Goal: Information Seeking & Learning: Learn about a topic

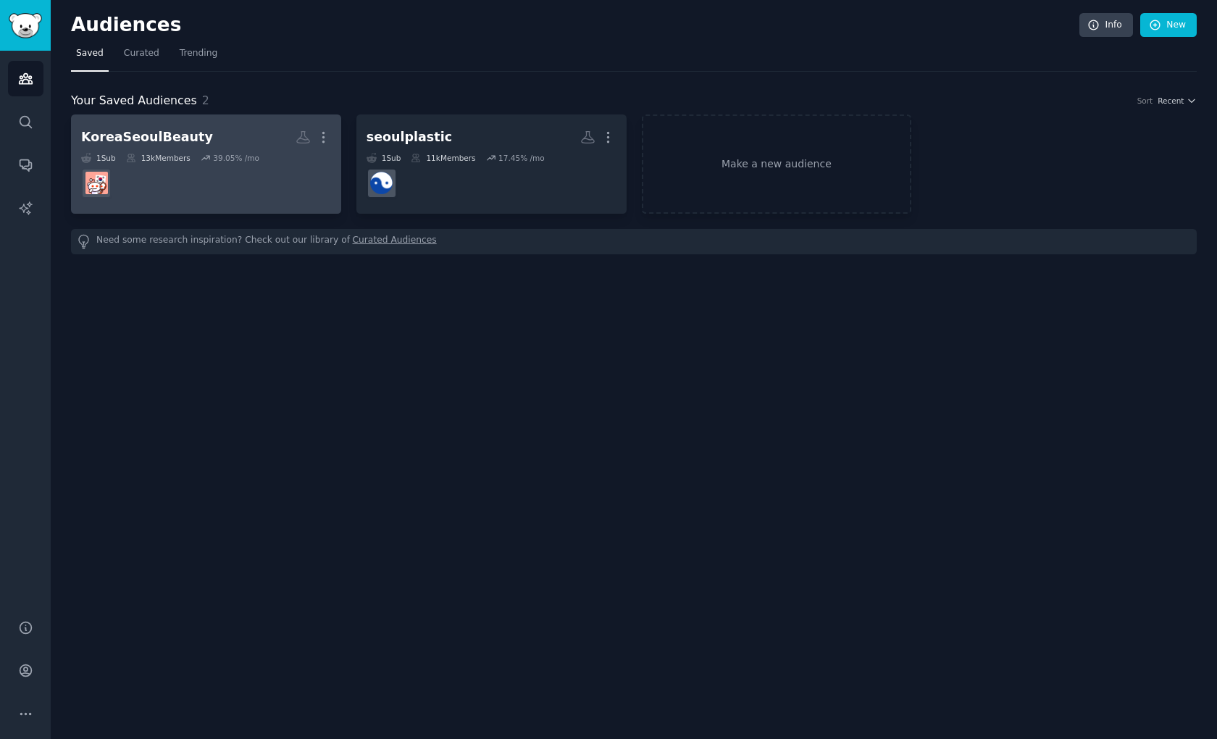
click at [168, 170] on dd at bounding box center [206, 183] width 250 height 41
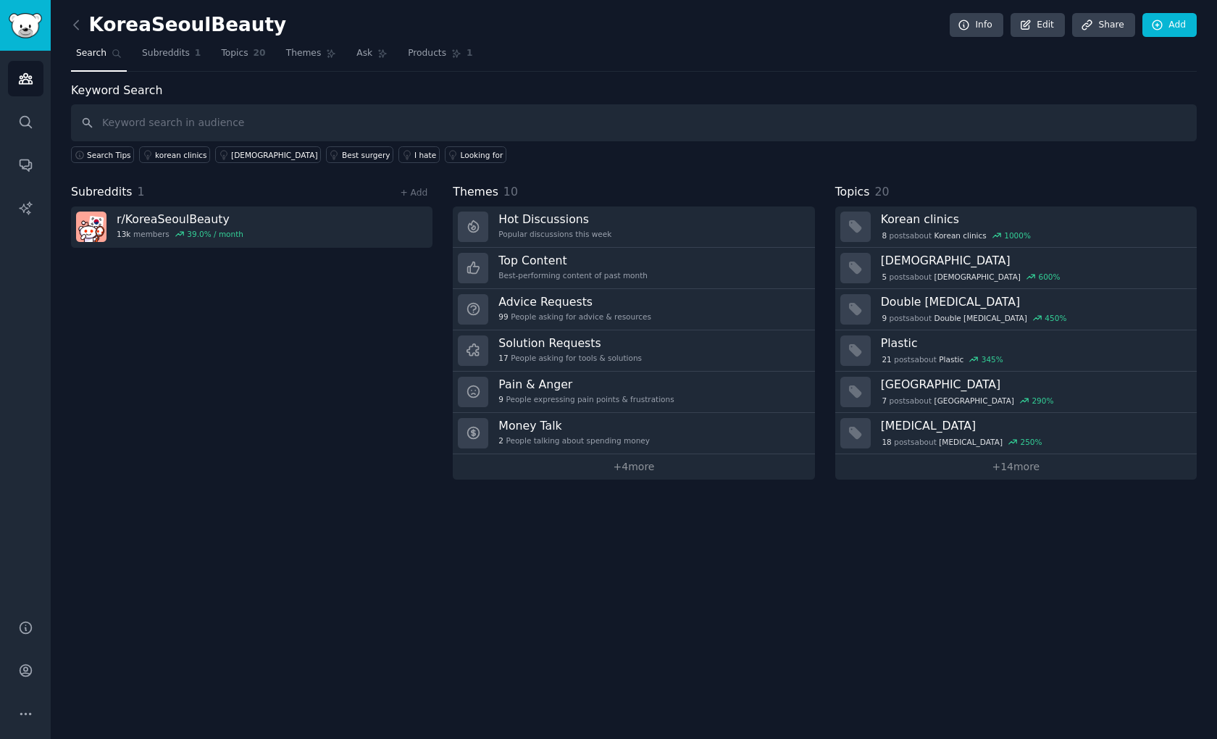
click at [204, 454] on div "Subreddits 1 + Add r/ KoreaSeoulBeauty 13k members 39.0 % / month" at bounding box center [252, 331] width 362 height 296
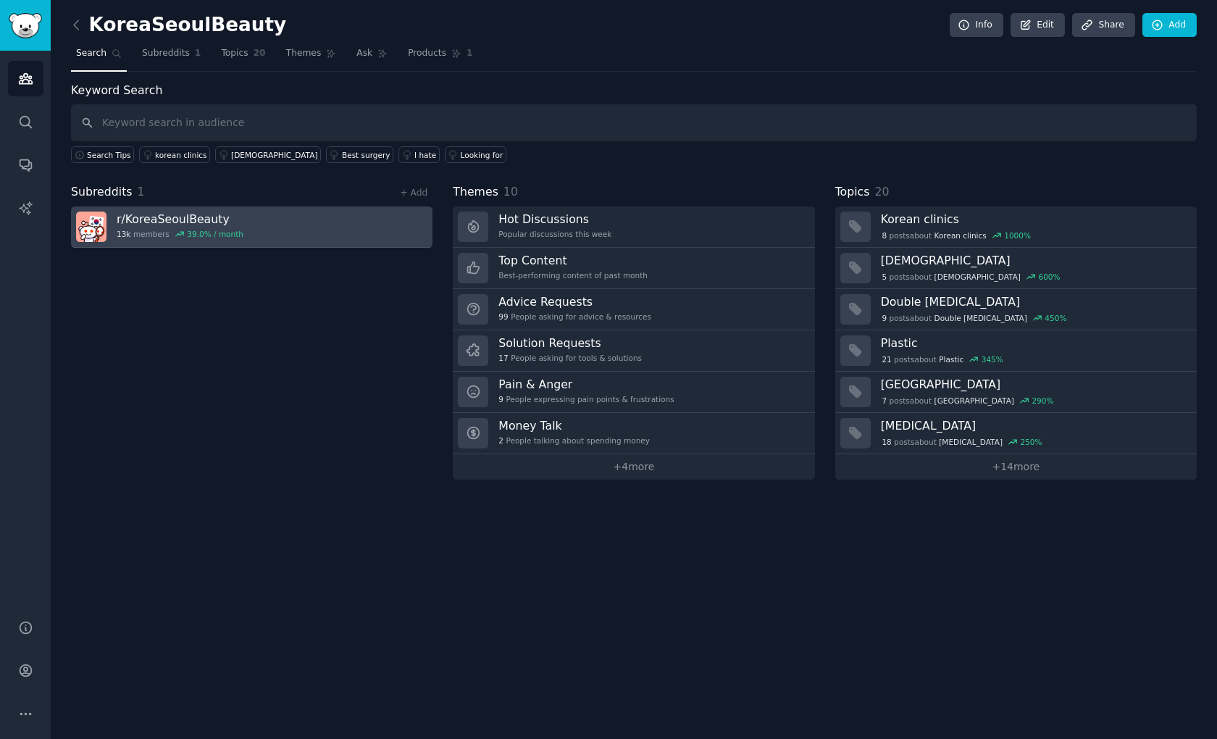
click at [159, 210] on link "r/ KoreaSeoulBeauty 13k members 39.0 % / month" at bounding box center [252, 227] width 362 height 41
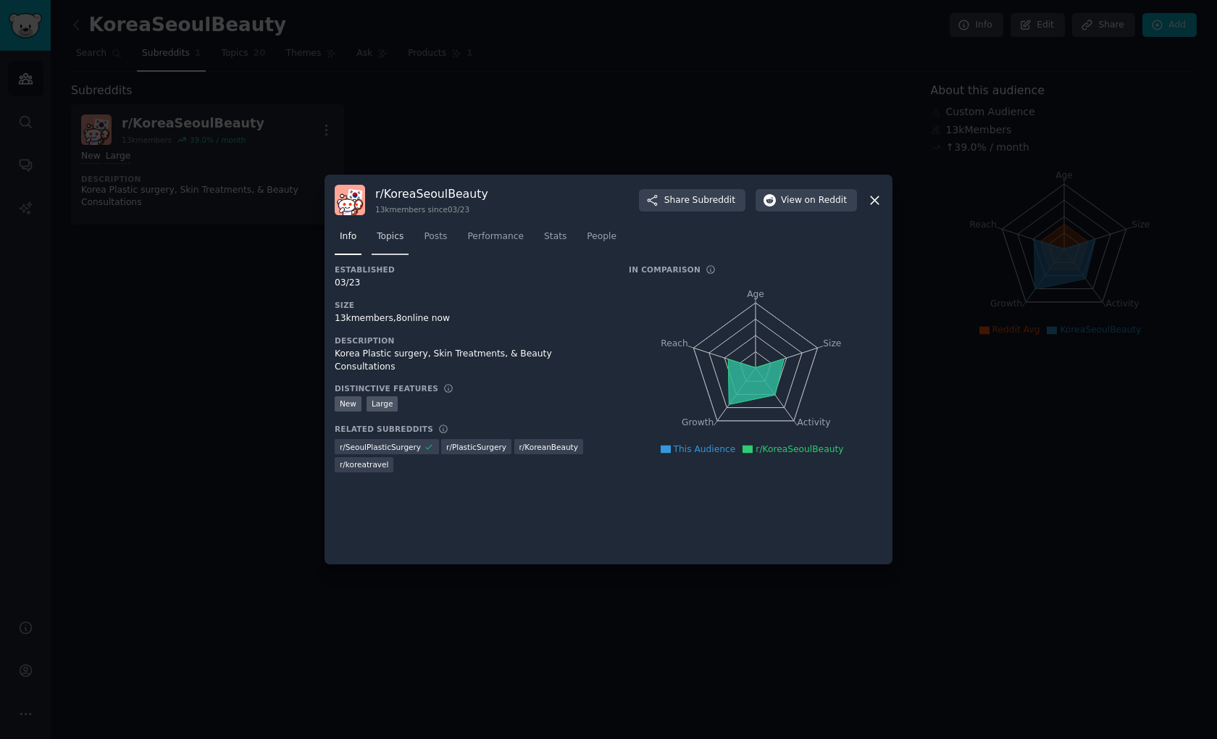
click at [398, 237] on span "Topics" at bounding box center [390, 236] width 27 height 13
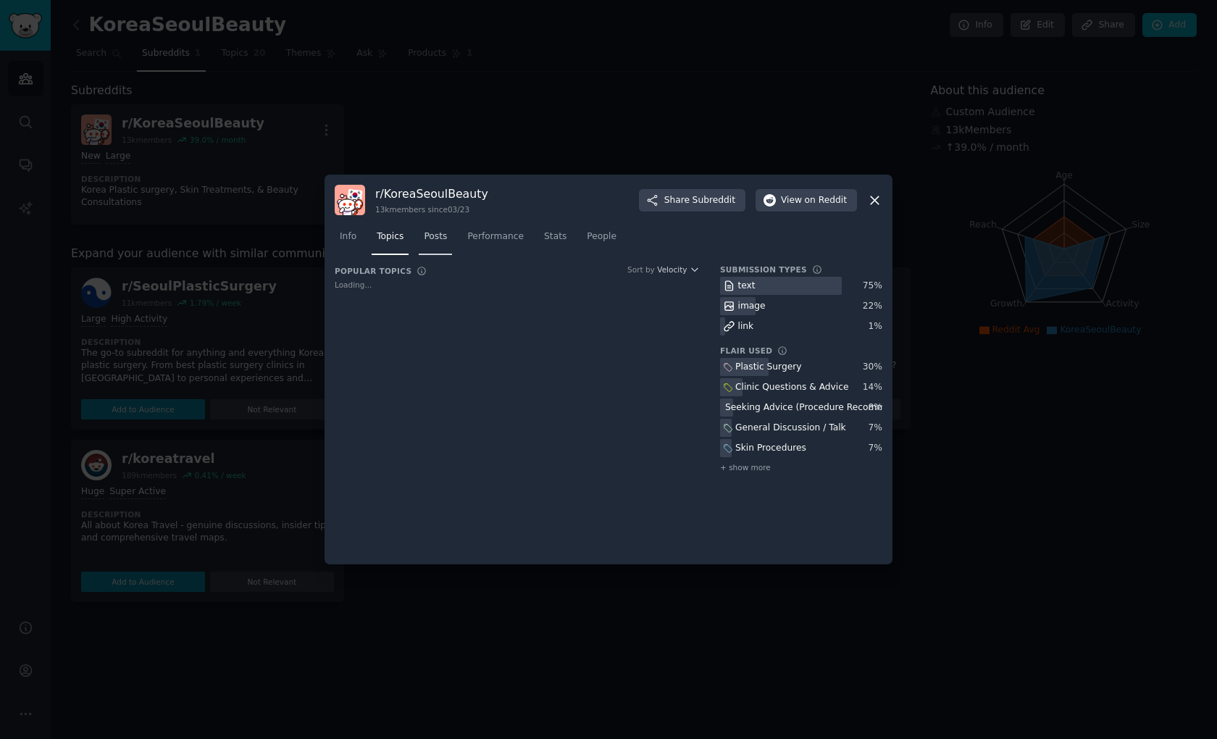
click at [430, 237] on span "Posts" at bounding box center [435, 236] width 23 height 13
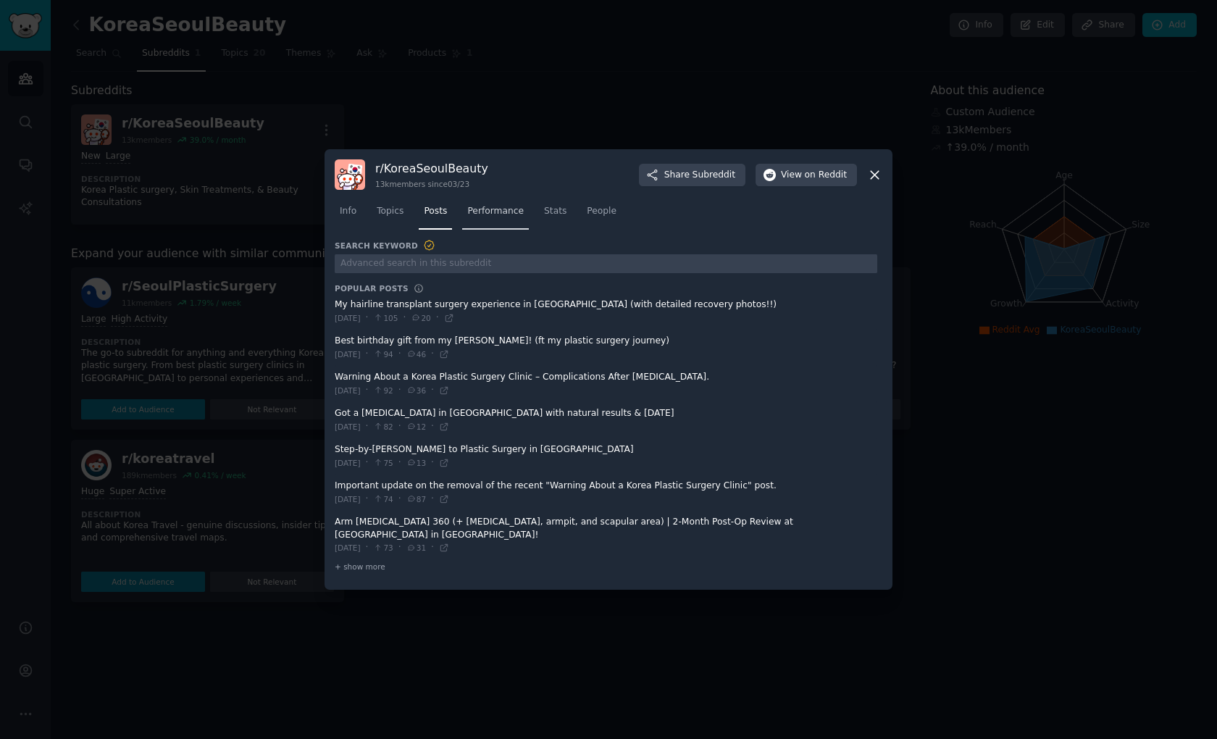
click at [494, 218] on span "Performance" at bounding box center [495, 211] width 57 height 13
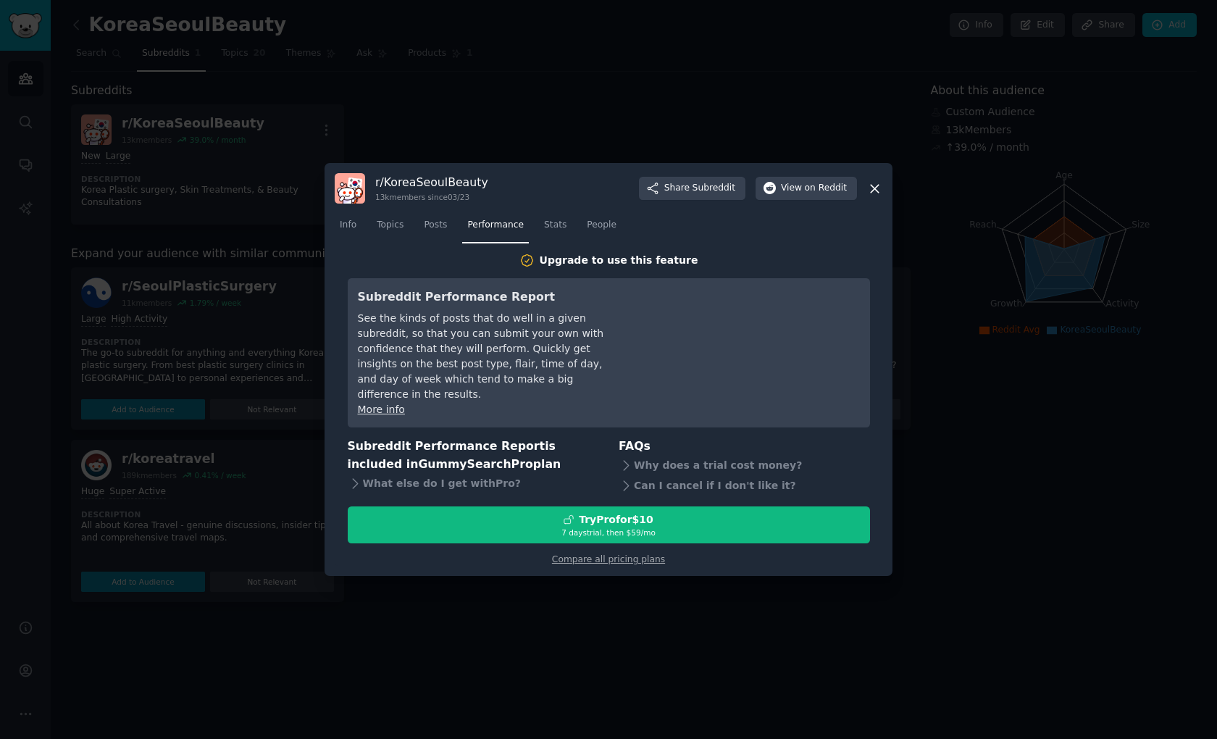
click at [878, 193] on icon at bounding box center [875, 189] width 8 height 8
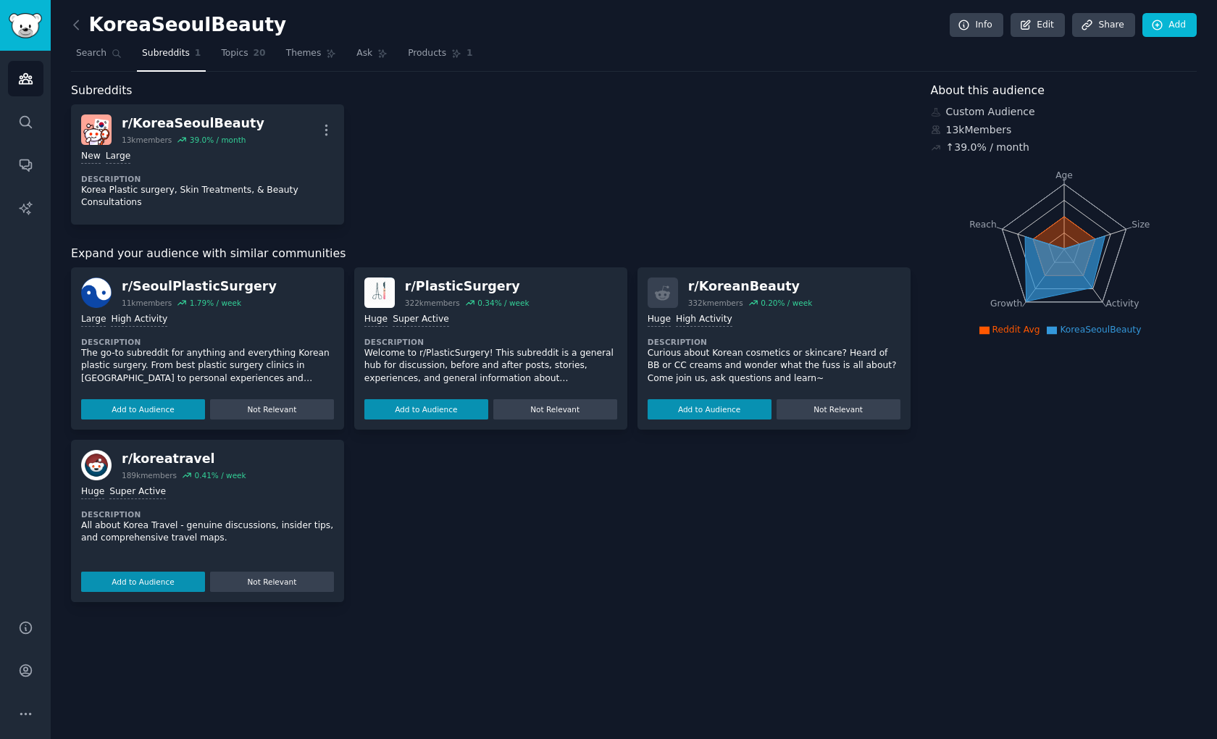
click at [449, 160] on div "r/ KoreaSeoulBeauty 13k members 39.0 % / month More New Large Description Korea…" at bounding box center [491, 164] width 840 height 120
click at [449, 191] on div "r/ KoreaSeoulBeauty 13k members 39.0 % / month More New Large Description Korea…" at bounding box center [491, 164] width 840 height 120
click at [304, 57] on span "Themes" at bounding box center [304, 53] width 36 height 13
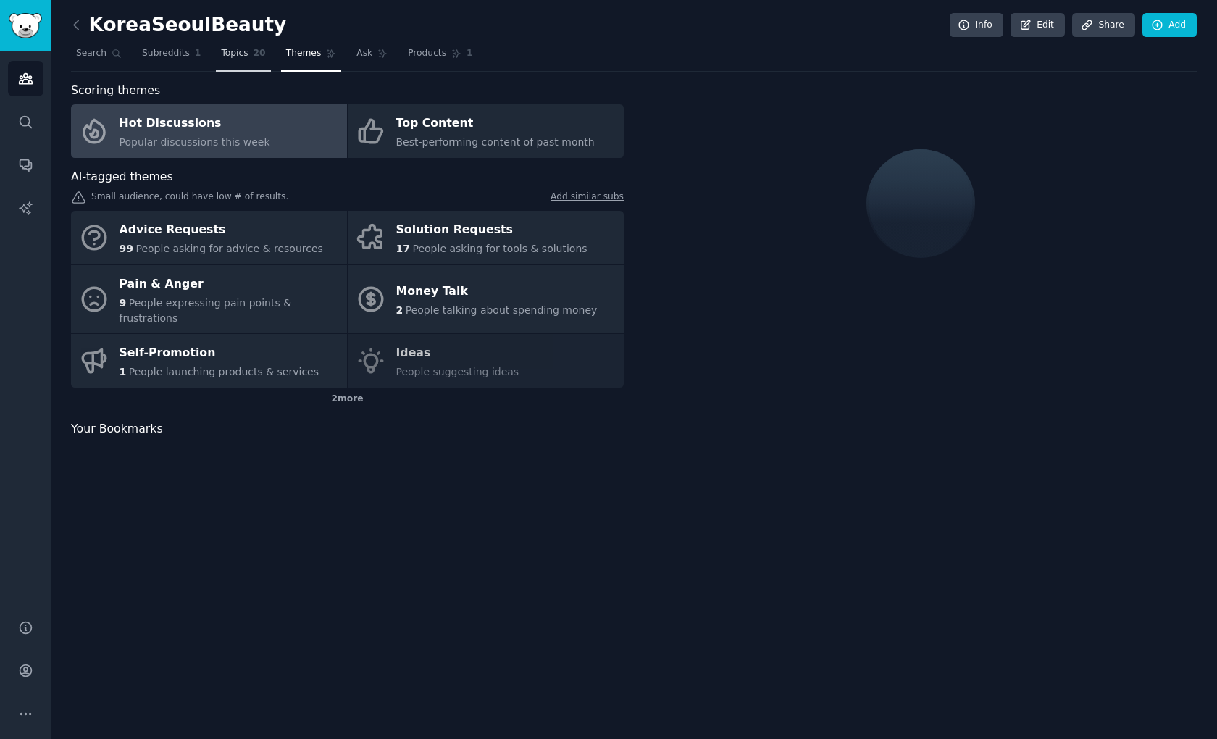
click at [225, 48] on span "Topics" at bounding box center [234, 53] width 27 height 13
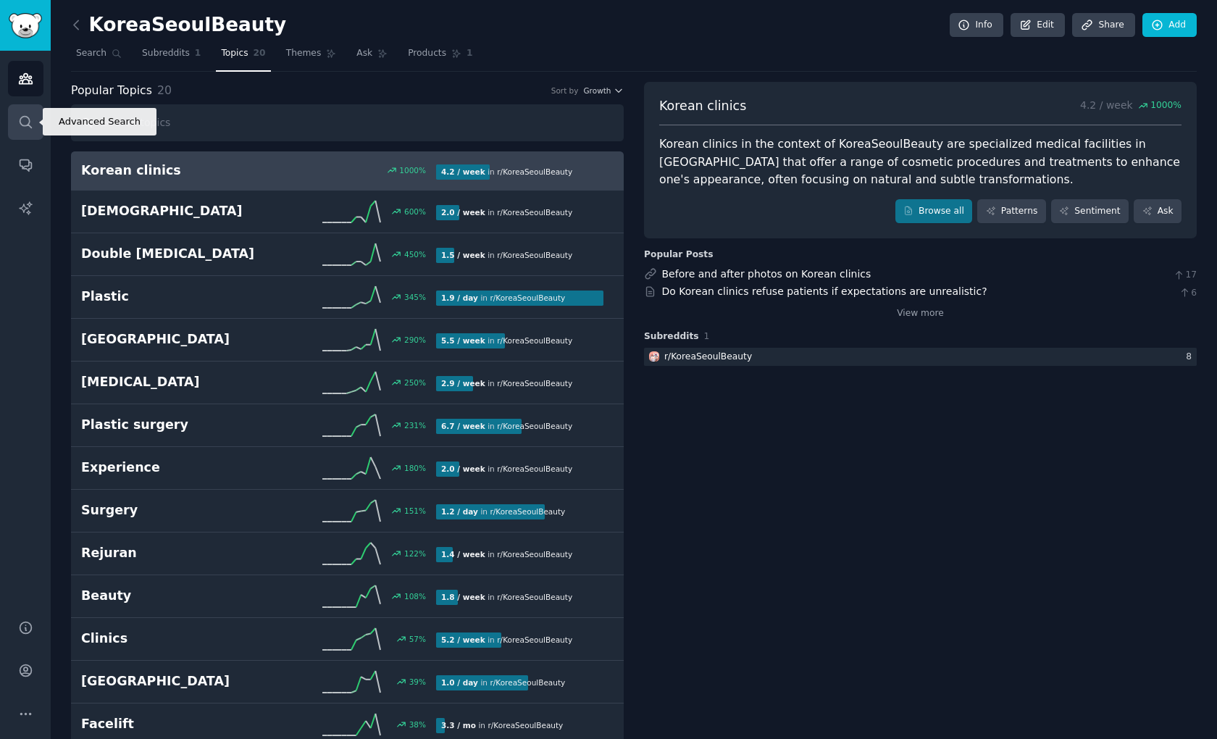
click at [29, 120] on icon "Sidebar" at bounding box center [26, 122] width 12 height 12
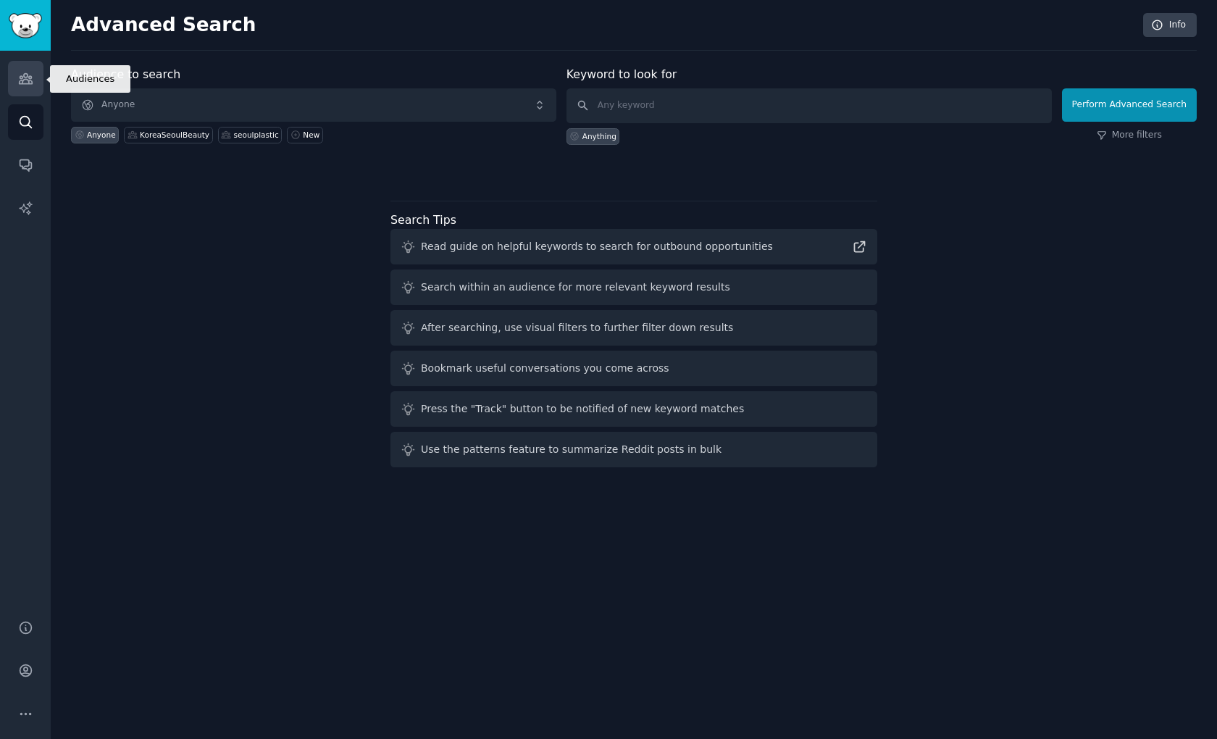
click at [28, 84] on icon "Sidebar" at bounding box center [25, 79] width 13 height 10
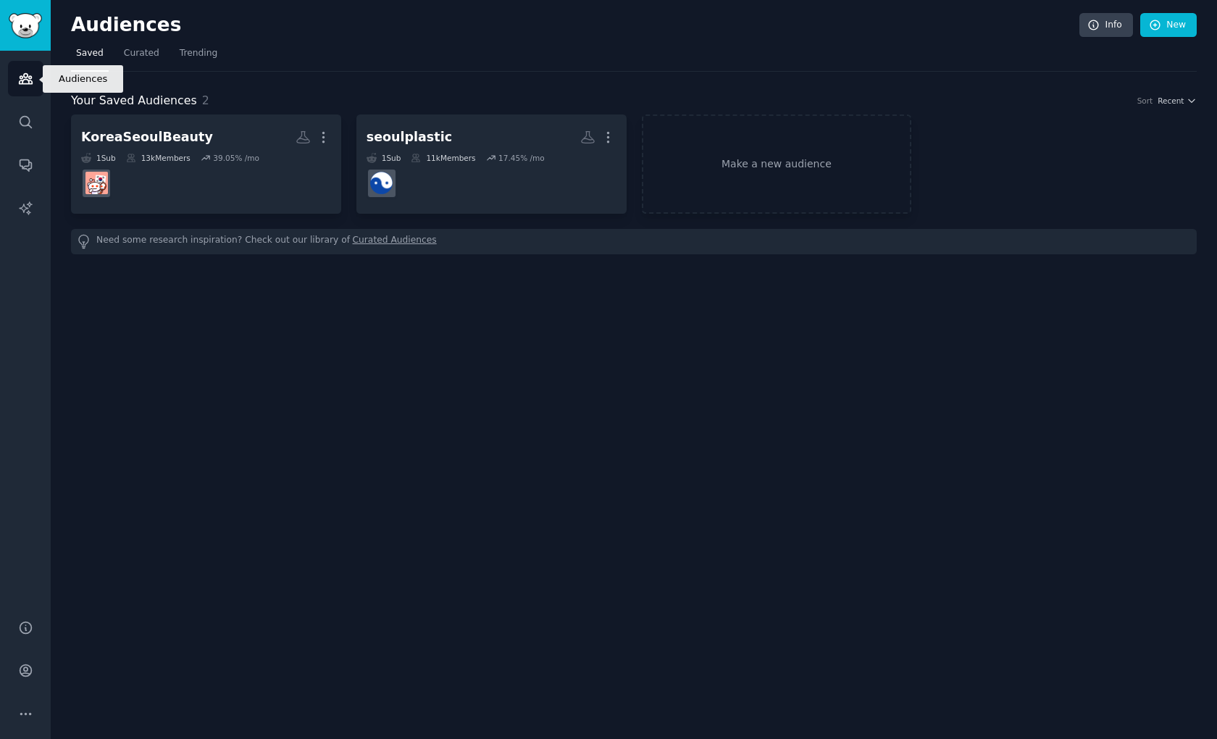
click at [28, 84] on icon "Sidebar" at bounding box center [25, 79] width 13 height 10
click at [759, 161] on link "Make a new audience" at bounding box center [777, 163] width 270 height 99
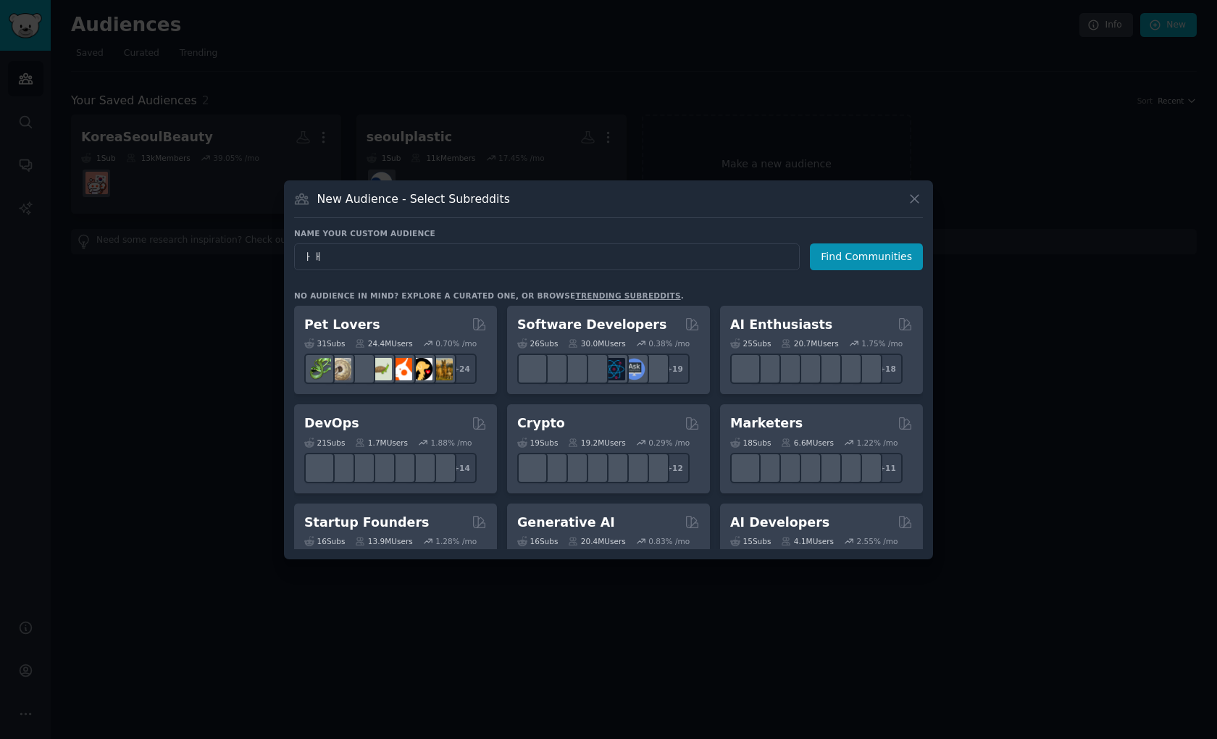
type input "ㅏ"
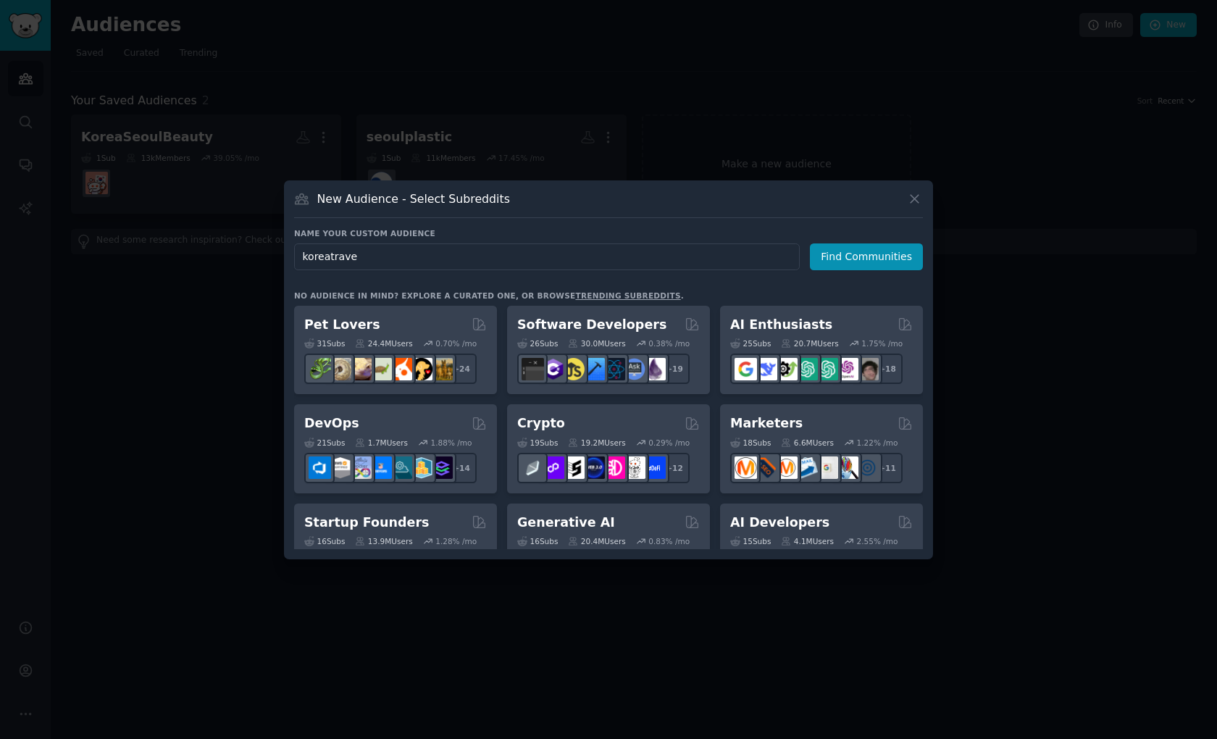
type input "koreatravel"
click button "Find Communities" at bounding box center [866, 256] width 113 height 27
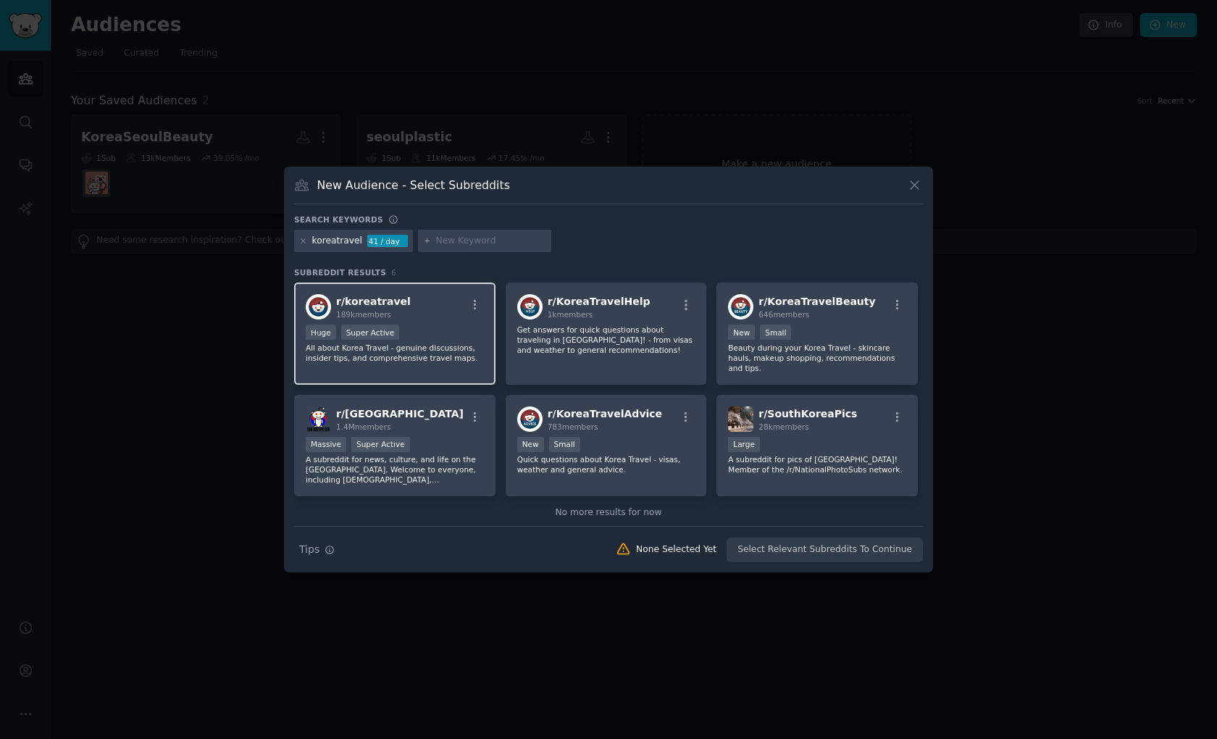
click at [407, 328] on div "Huge Super Active" at bounding box center [395, 334] width 178 height 18
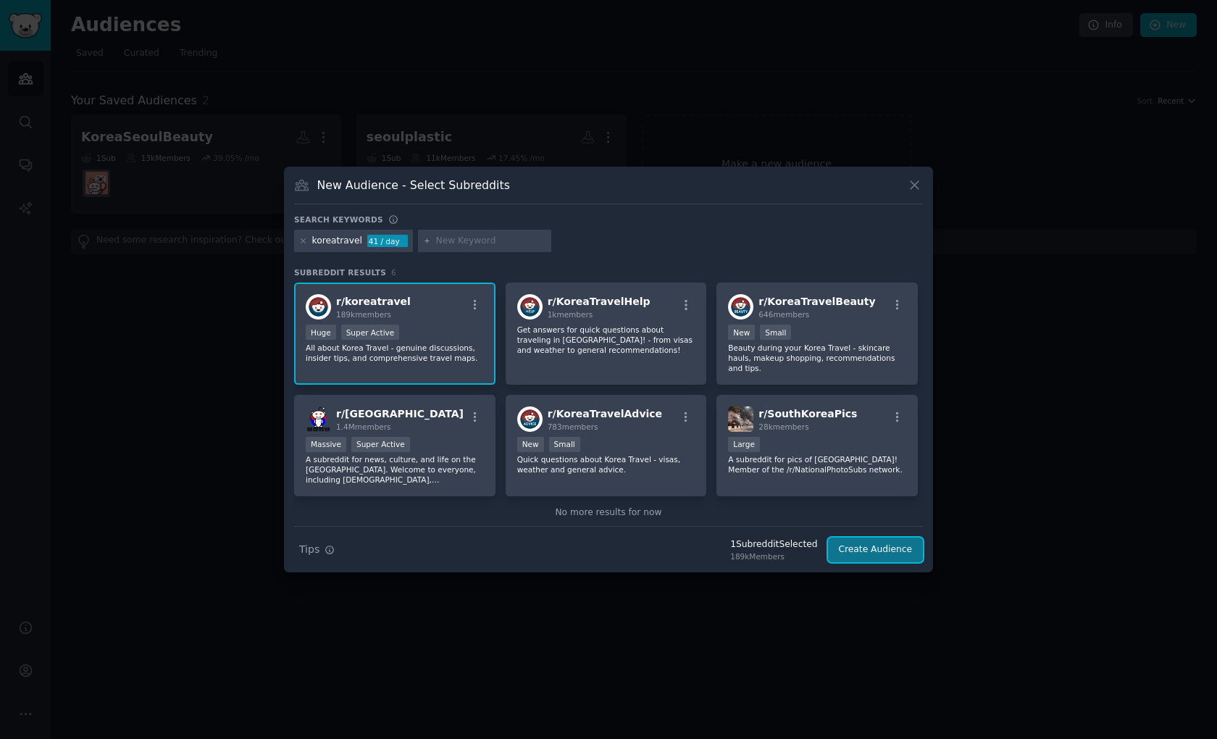
click at [864, 559] on button "Create Audience" at bounding box center [876, 550] width 96 height 25
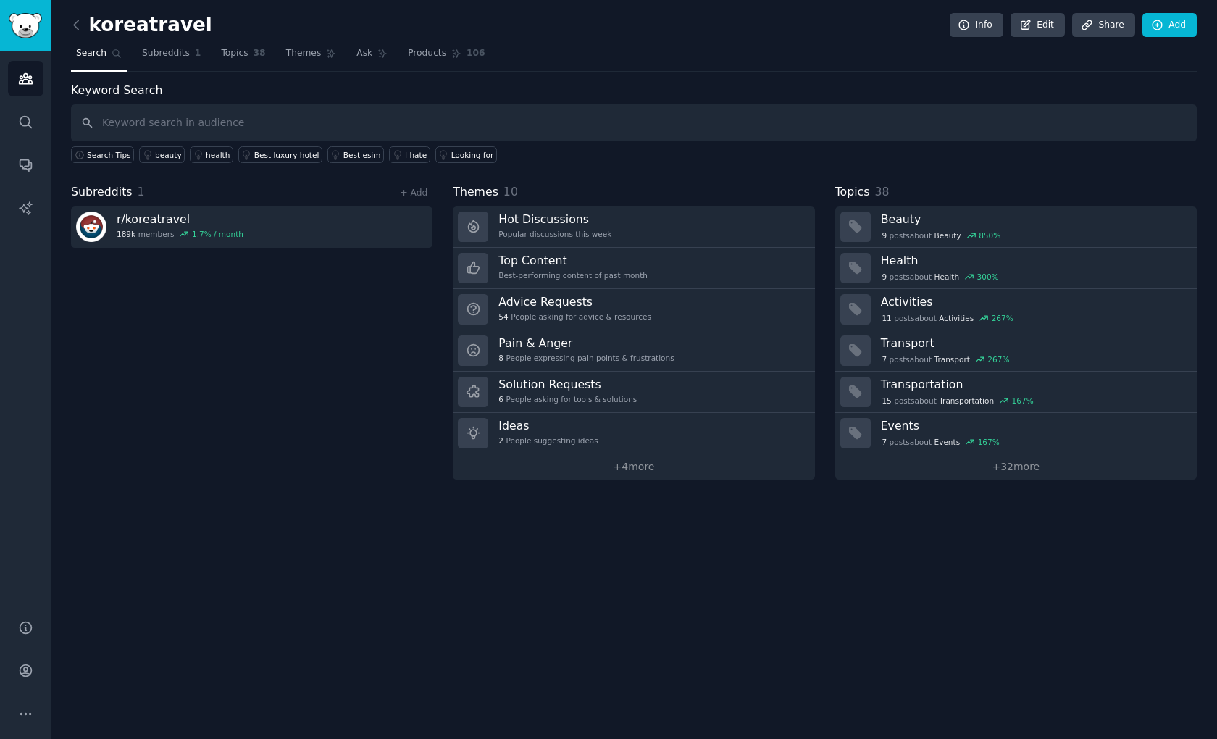
click at [166, 132] on input "text" at bounding box center [634, 122] width 1126 height 37
type input "skin"
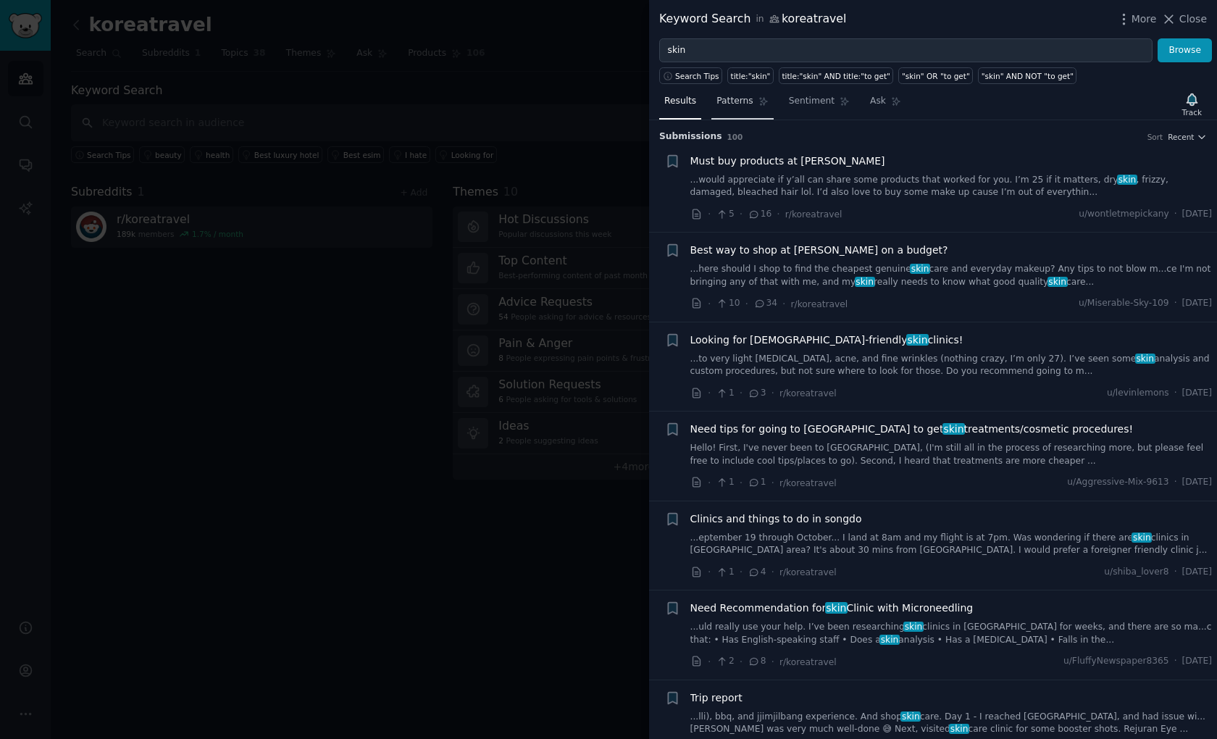
click at [731, 103] on span "Patterns" at bounding box center [735, 101] width 36 height 13
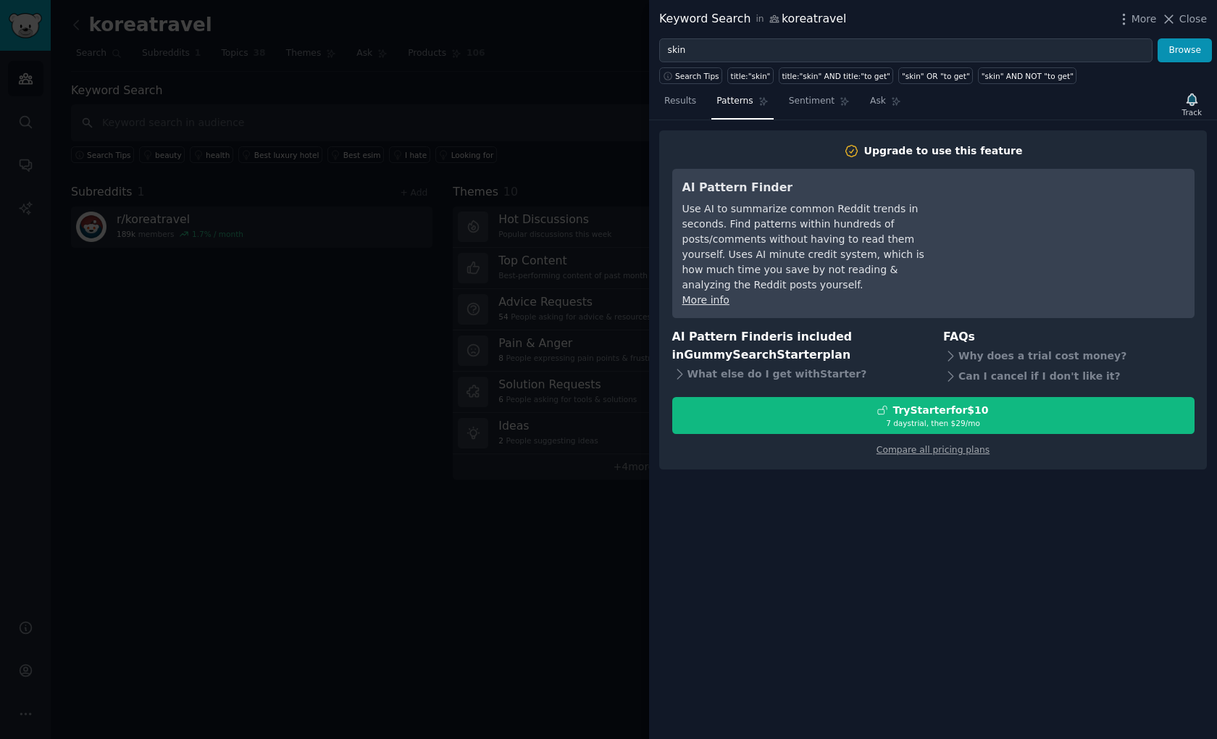
click at [538, 93] on div at bounding box center [608, 369] width 1217 height 739
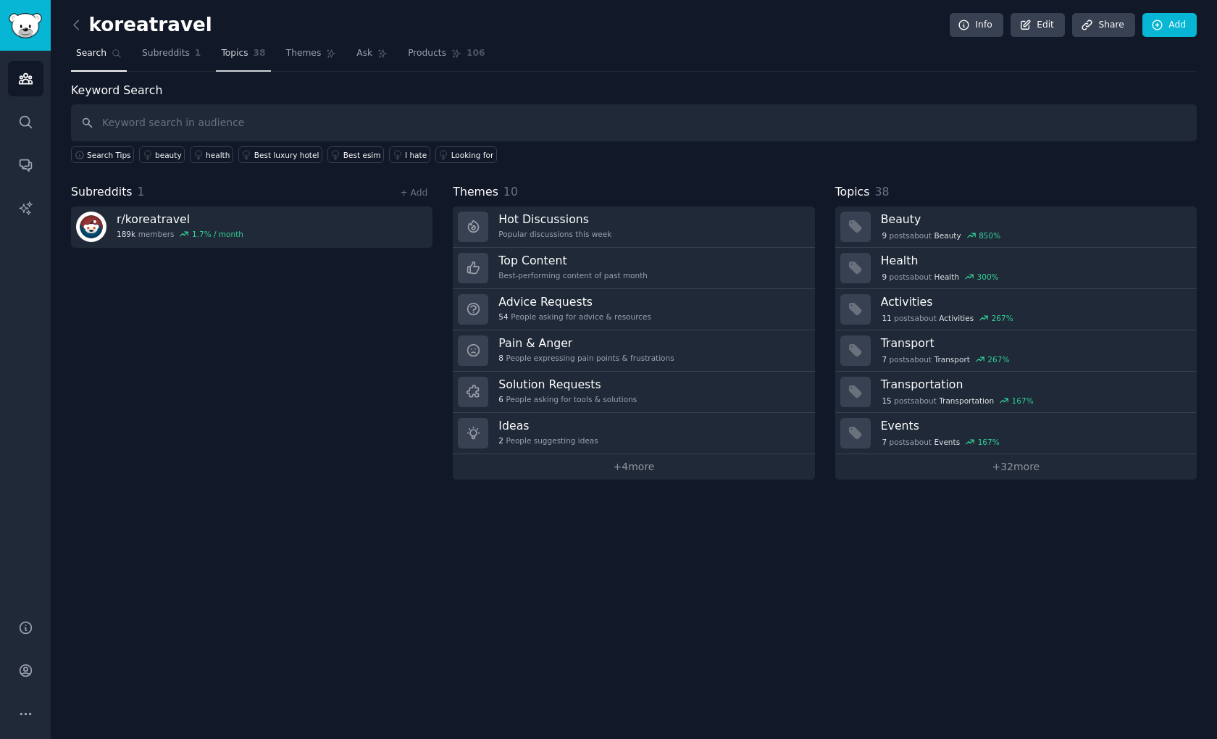
click at [246, 56] on link "Topics 38" at bounding box center [243, 57] width 54 height 30
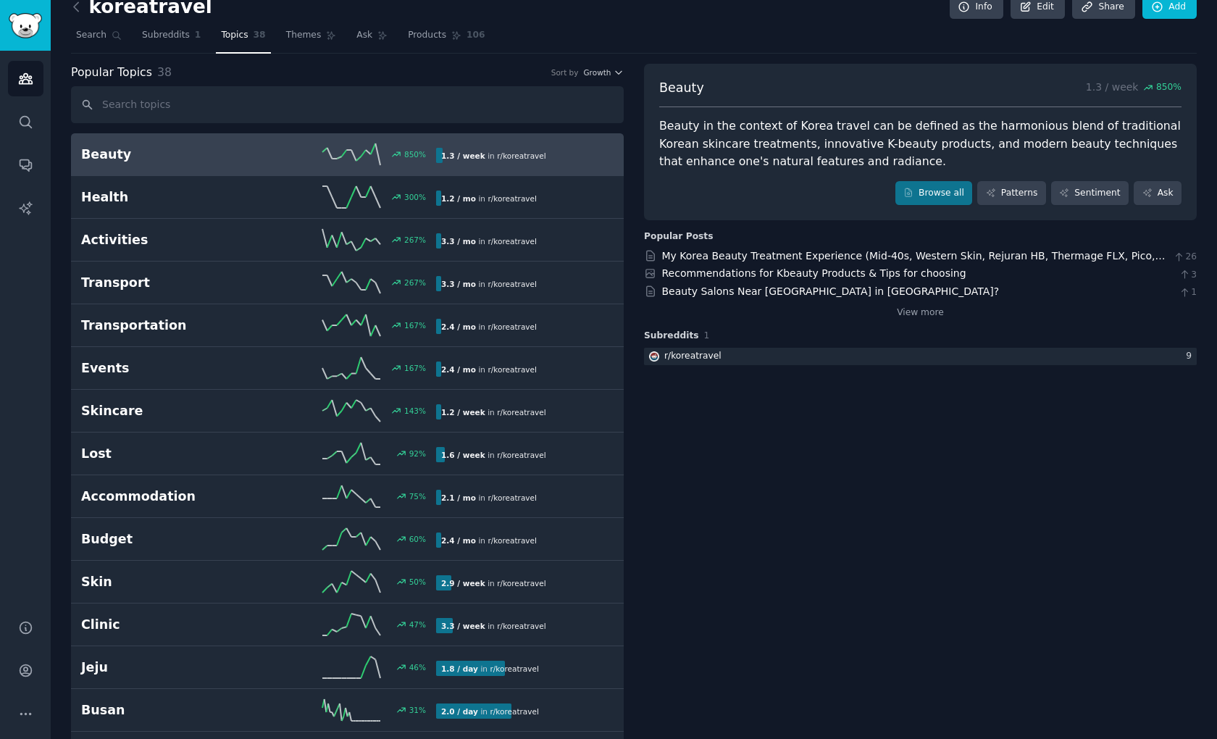
scroll to position [17, 0]
click at [267, 136] on link "Beauty 850 % 1.3 / week in r/ koreatravel" at bounding box center [347, 155] width 553 height 43
click at [935, 194] on link "Browse all" at bounding box center [935, 194] width 78 height 25
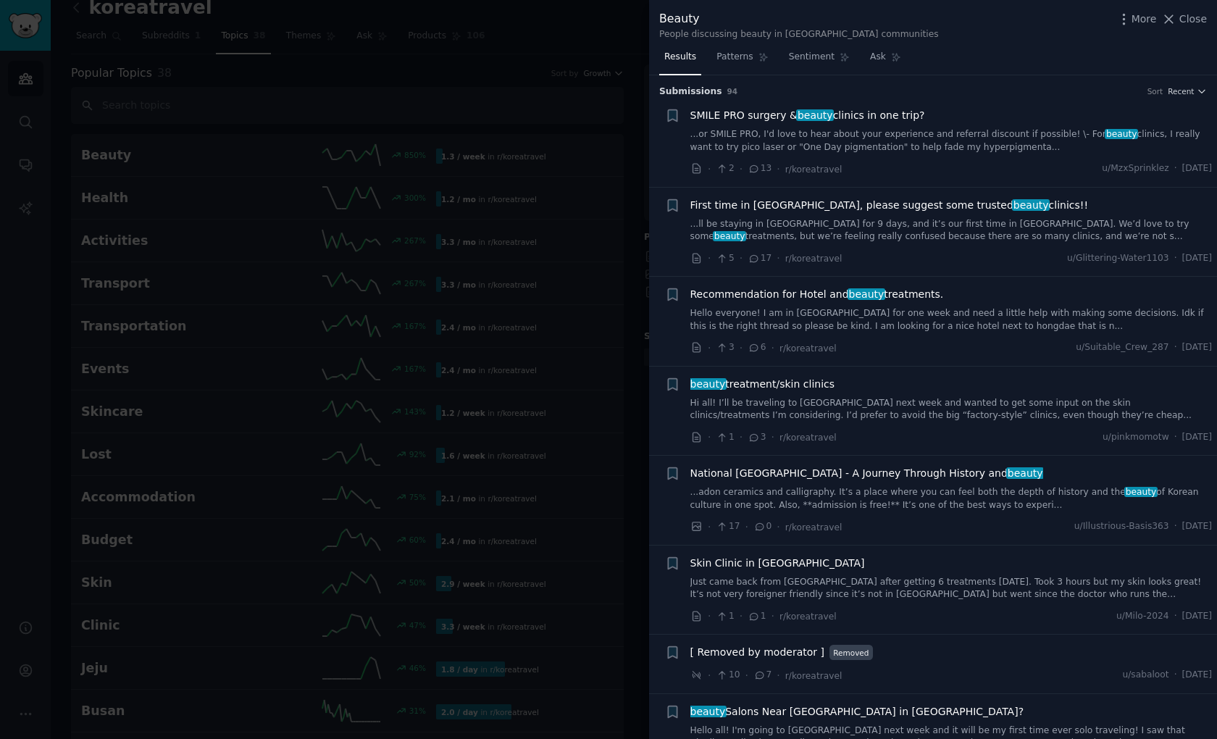
scroll to position [54, 0]
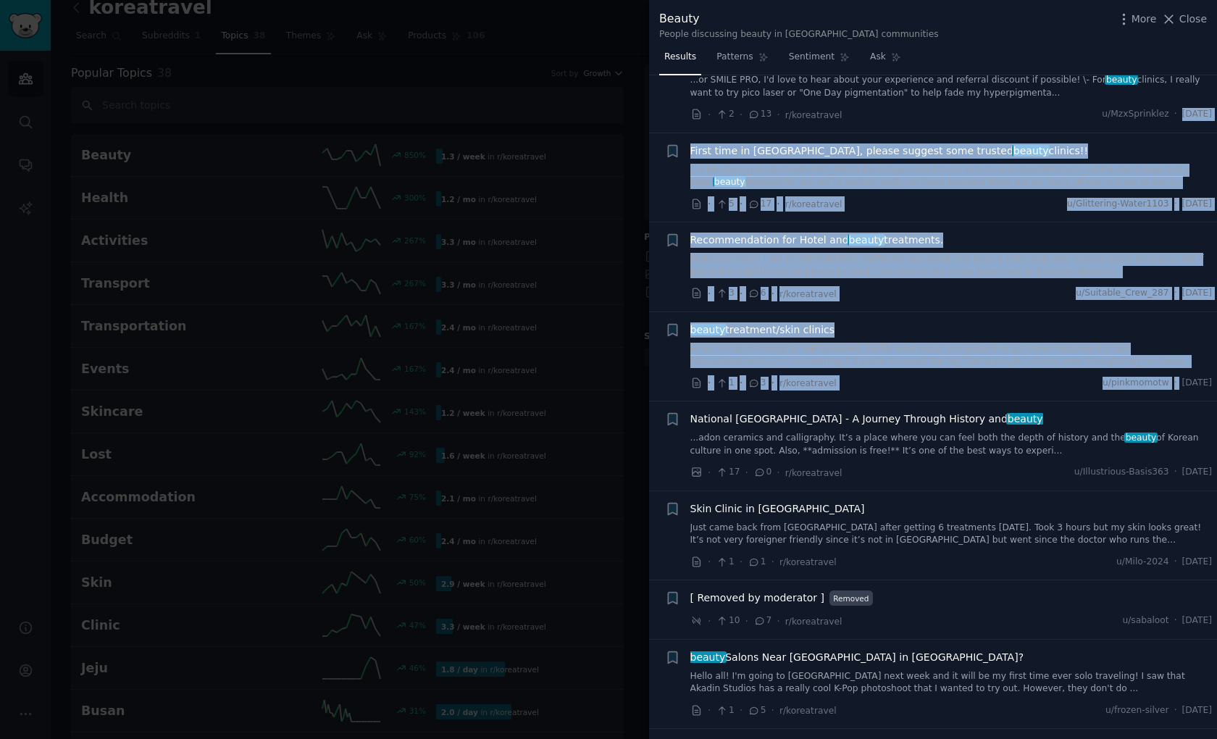
drag, startPoint x: 1210, startPoint y: 107, endPoint x: 1207, endPoint y: 375, distance: 267.4
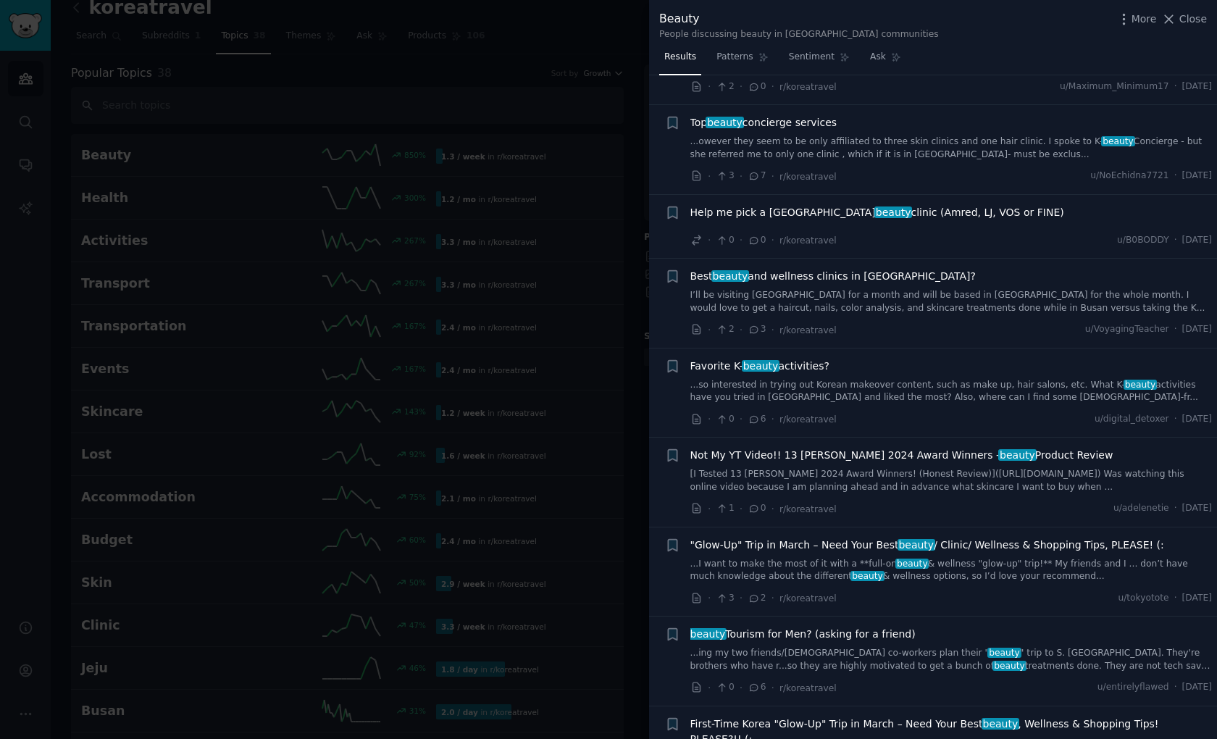
scroll to position [3377, 0]
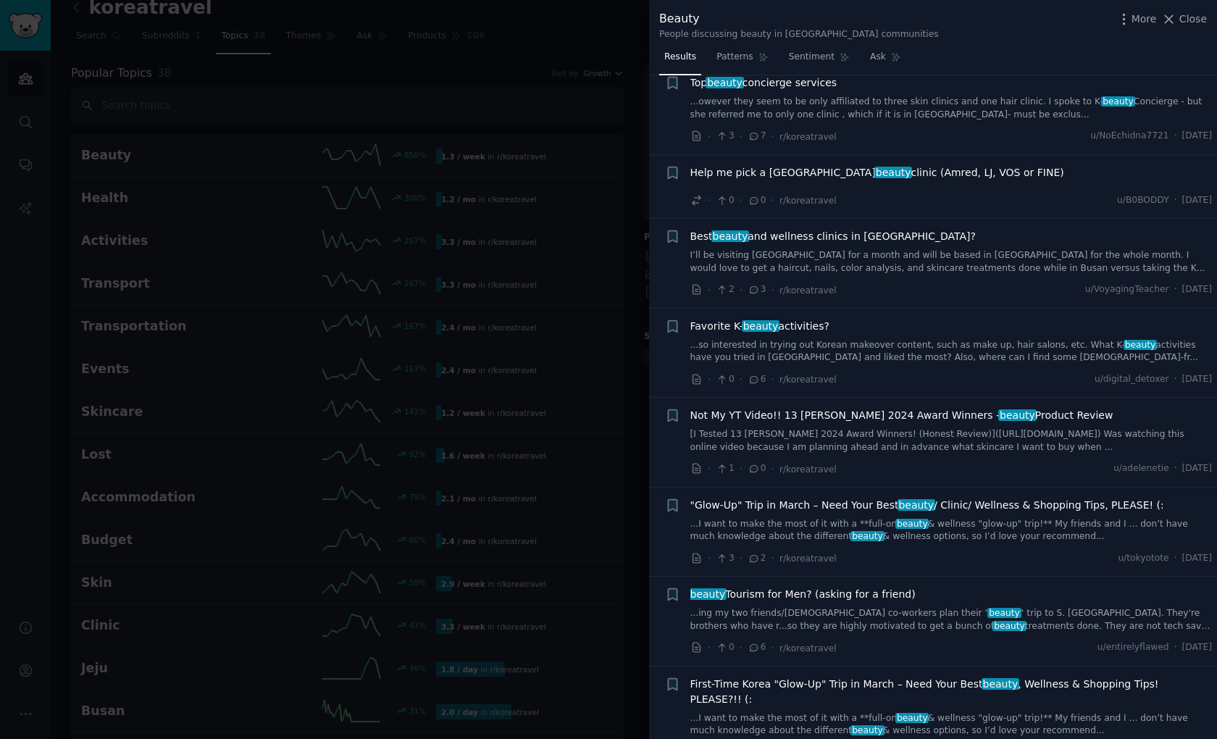
click at [622, 278] on div at bounding box center [608, 369] width 1217 height 739
